Goal: Complete application form

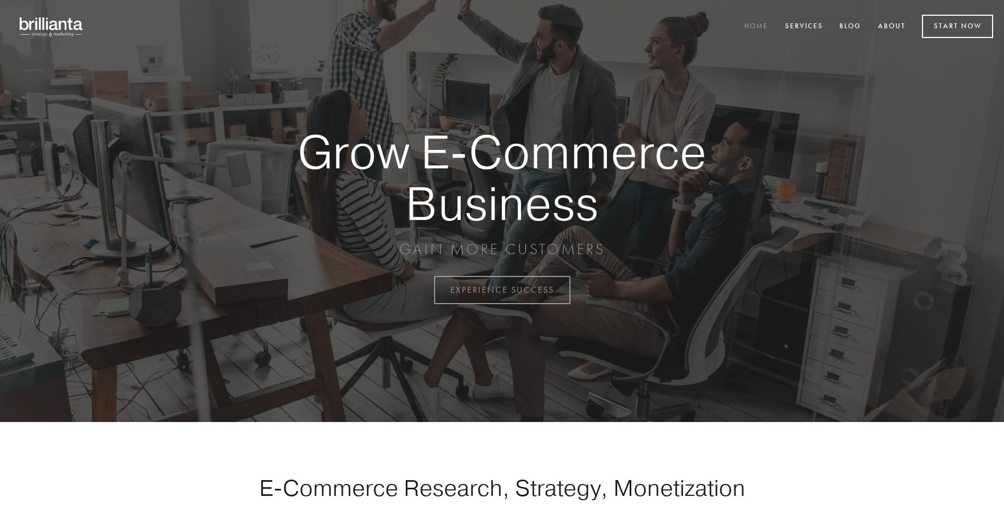
scroll to position [2848, 0]
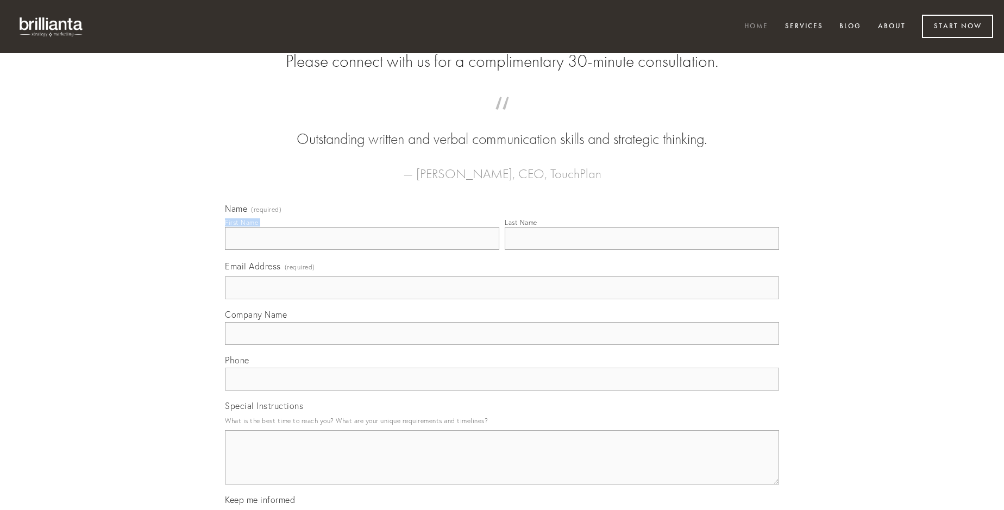
type input "[PERSON_NAME]"
click at [642, 250] on input "Last Name" at bounding box center [642, 238] width 274 height 23
type input "[PERSON_NAME]"
click at [502, 299] on input "Email Address (required)" at bounding box center [502, 288] width 554 height 23
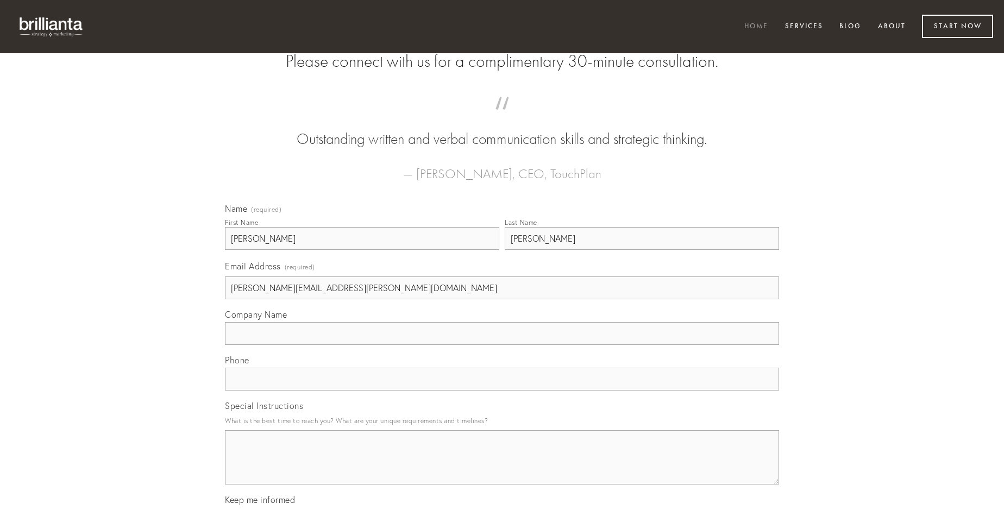
type input "[PERSON_NAME][EMAIL_ADDRESS][PERSON_NAME][DOMAIN_NAME]"
click at [502, 345] on input "Company Name" at bounding box center [502, 333] width 554 height 23
type input "voluptatibus"
click at [502, 391] on input "text" at bounding box center [502, 379] width 554 height 23
click at [502, 467] on textarea "Special Instructions" at bounding box center [502, 457] width 554 height 54
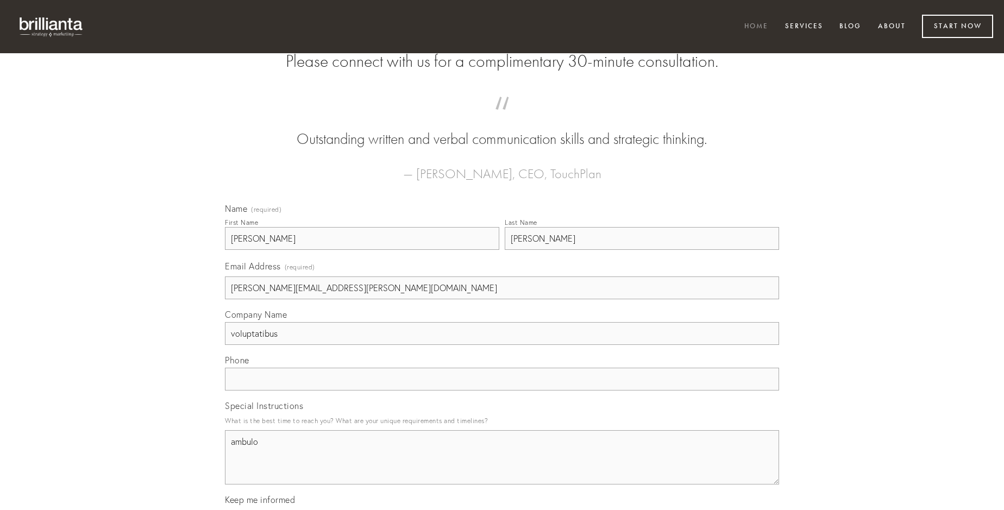
type textarea "ambulo"
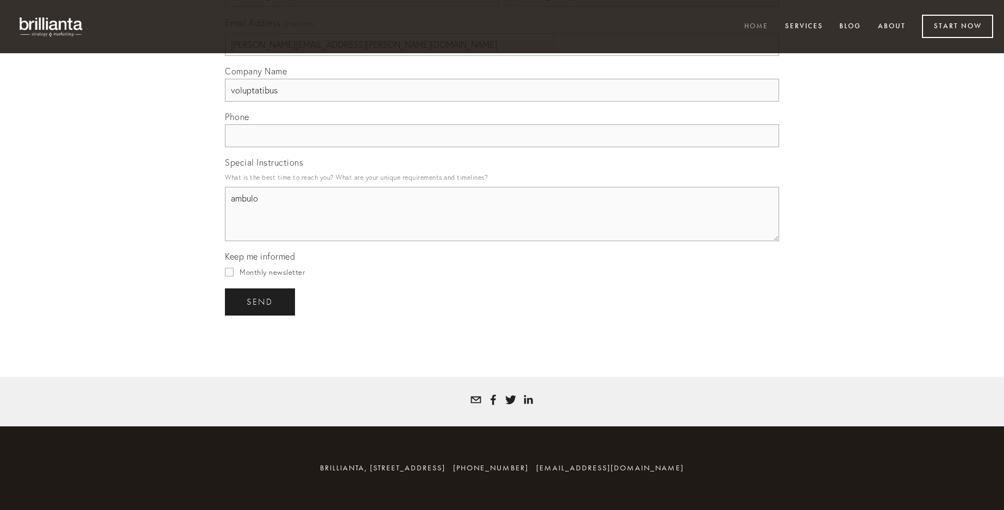
click at [261, 302] on span "send" at bounding box center [260, 302] width 27 height 10
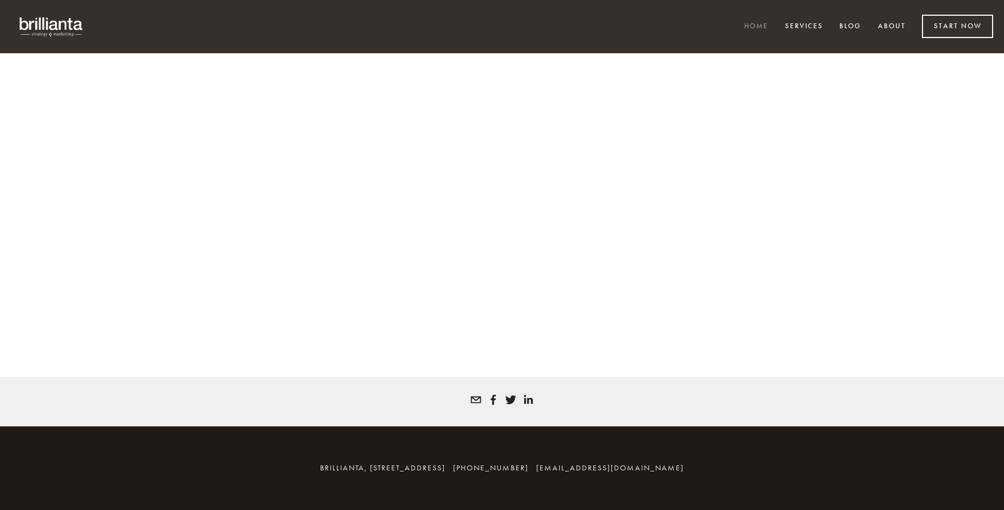
scroll to position [2833, 0]
